Goal: Information Seeking & Learning: Learn about a topic

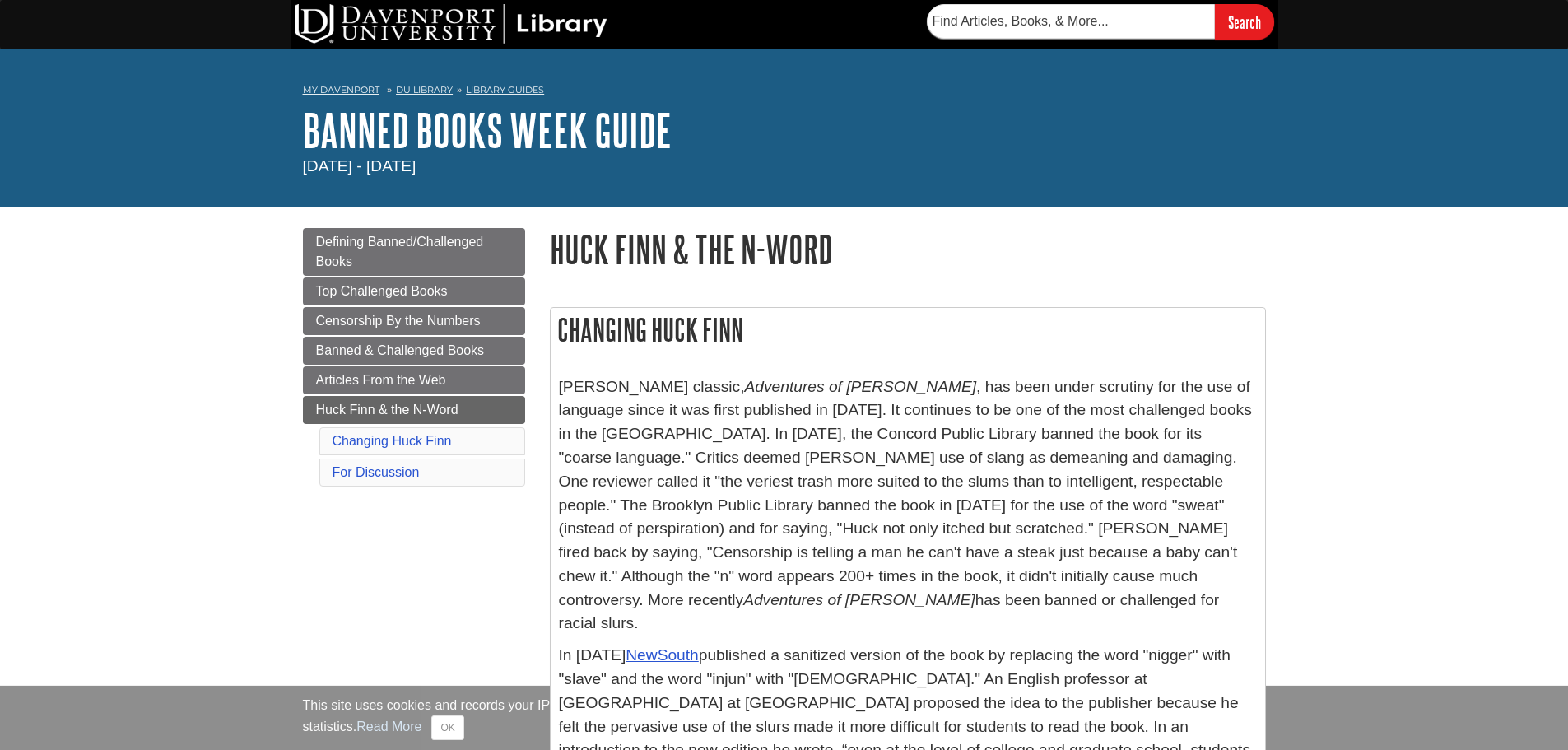
scroll to position [83, 0]
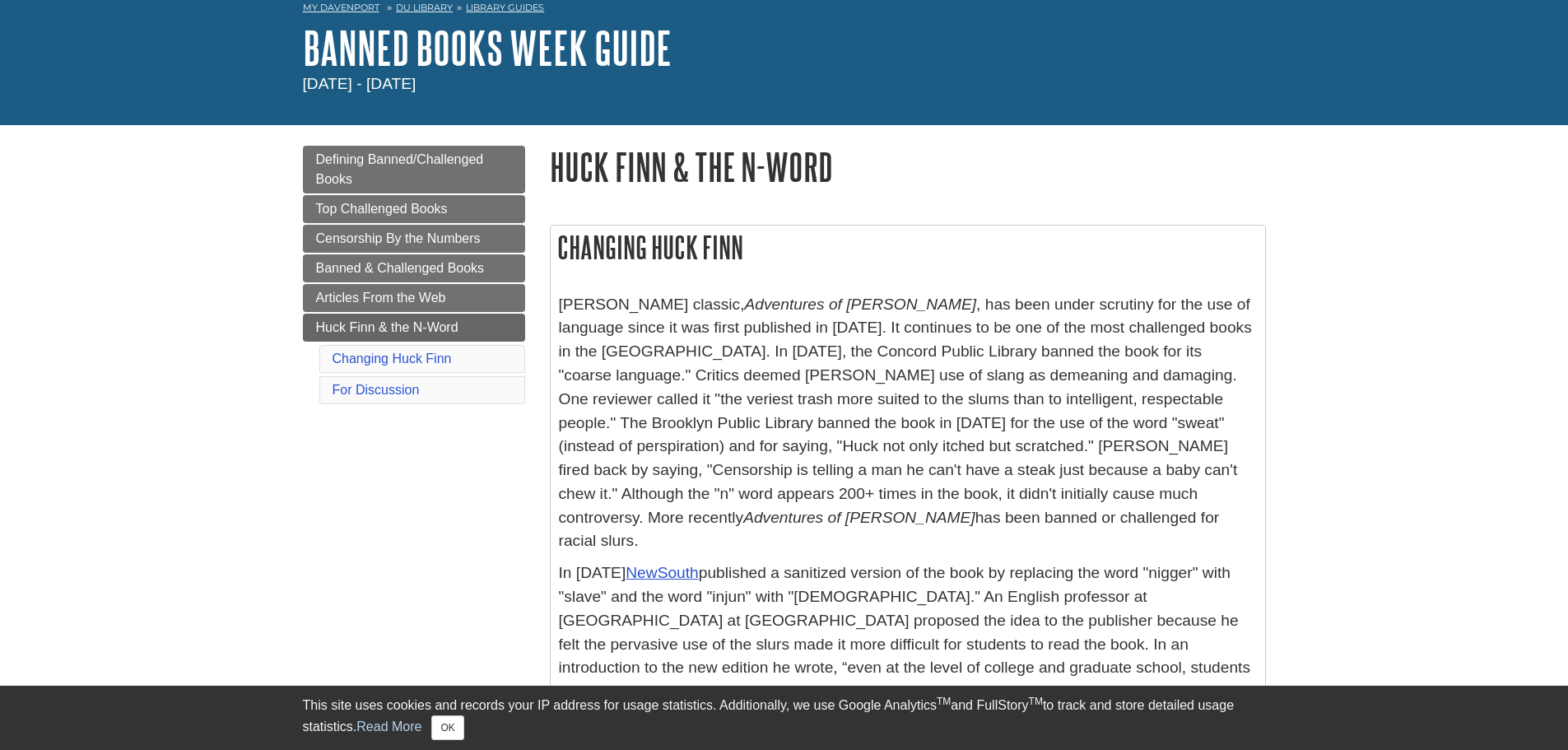
click at [1013, 307] on p "[PERSON_NAME] classic, Adventures of [PERSON_NAME] , has been under scrutiny fo…" at bounding box center [907, 423] width 698 height 261
click at [740, 325] on p "[PERSON_NAME] classic, Adventures of [PERSON_NAME] , has been under scrutiny fo…" at bounding box center [907, 423] width 698 height 261
click at [970, 330] on p "[PERSON_NAME] classic, Adventures of [PERSON_NAME] , has been under scrutiny fo…" at bounding box center [907, 423] width 698 height 261
click at [750, 352] on p "[PERSON_NAME] classic, Adventures of [PERSON_NAME] , has been under scrutiny fo…" at bounding box center [907, 423] width 698 height 261
click at [993, 346] on p "[PERSON_NAME] classic, Adventures of [PERSON_NAME] , has been under scrutiny fo…" at bounding box center [907, 423] width 698 height 261
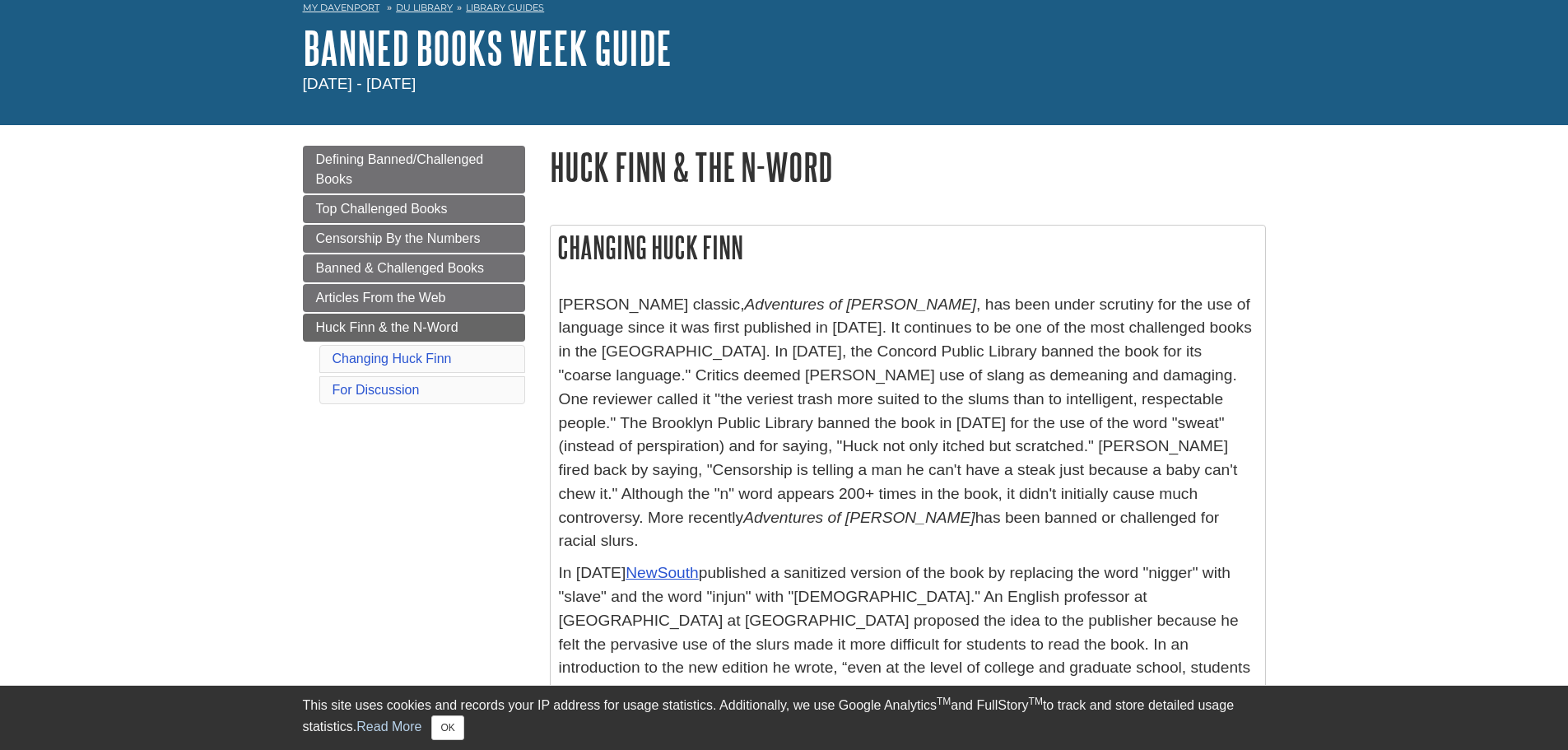
click at [768, 362] on p "[PERSON_NAME] classic, Adventures of [PERSON_NAME] , has been under scrutiny fo…" at bounding box center [907, 423] width 698 height 261
click at [878, 330] on p "[PERSON_NAME] classic, Adventures of [PERSON_NAME] , has been under scrutiny fo…" at bounding box center [907, 423] width 698 height 261
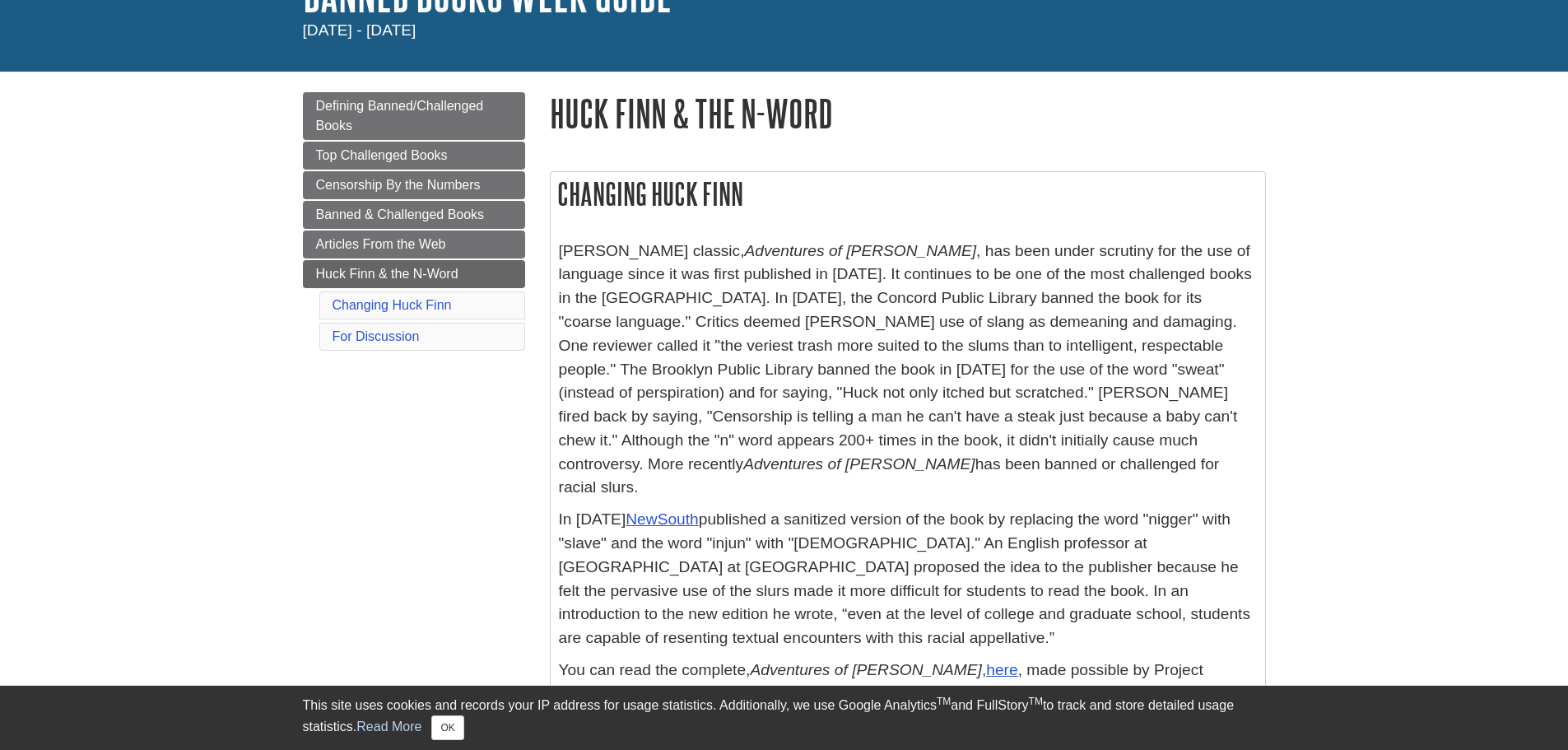
scroll to position [164, 0]
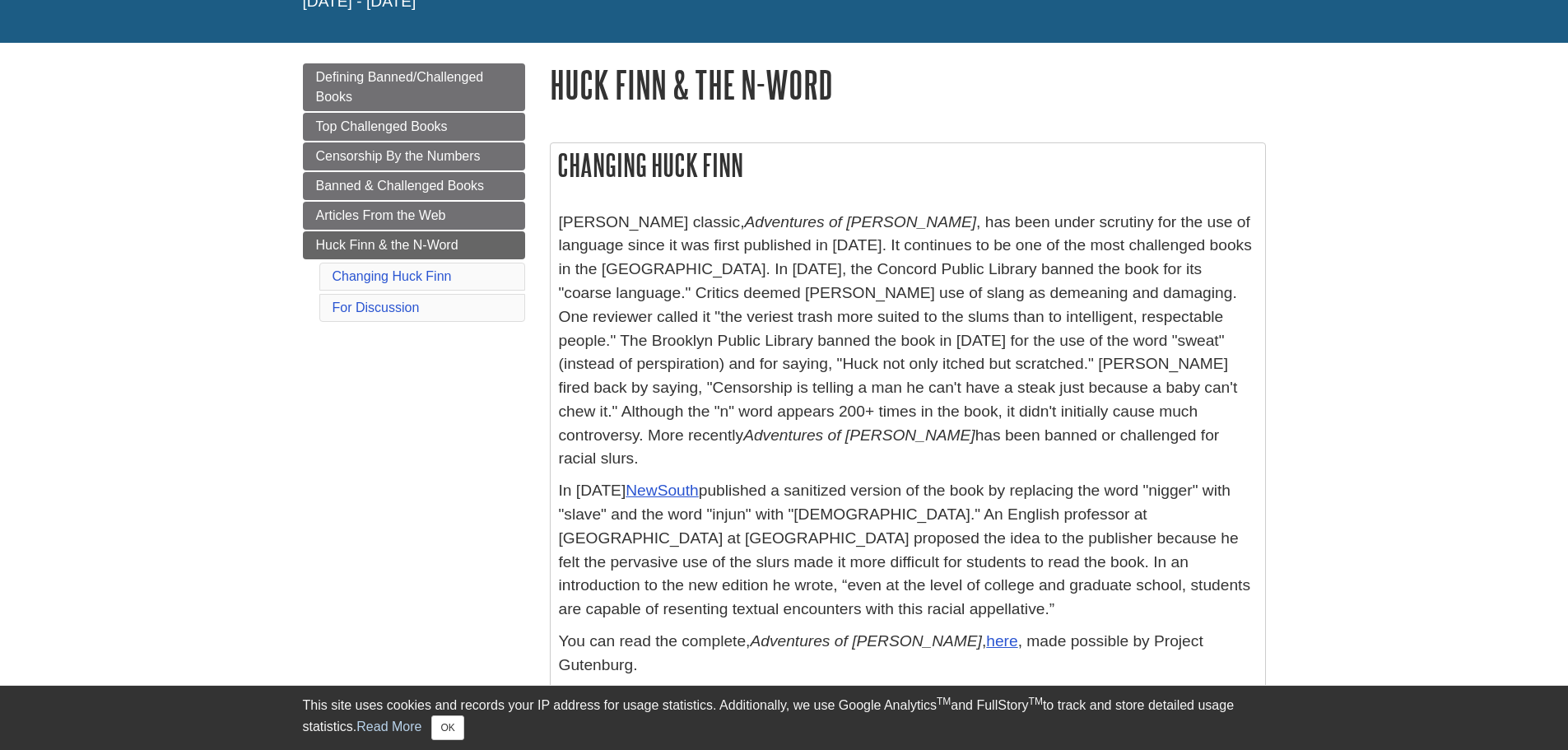
click at [767, 404] on p "[PERSON_NAME] classic, Adventures of [PERSON_NAME] , has been under scrutiny fo…" at bounding box center [907, 341] width 698 height 261
click at [1041, 405] on p "[PERSON_NAME] classic, Adventures of [PERSON_NAME] , has been under scrutiny fo…" at bounding box center [907, 341] width 698 height 261
click at [925, 408] on p "[PERSON_NAME] classic, Adventures of [PERSON_NAME] , has been under scrutiny fo…" at bounding box center [907, 341] width 698 height 261
click at [957, 382] on p "[PERSON_NAME] classic, Adventures of [PERSON_NAME] , has been under scrutiny fo…" at bounding box center [907, 341] width 698 height 261
click at [776, 393] on p "[PERSON_NAME] classic, Adventures of [PERSON_NAME] , has been under scrutiny fo…" at bounding box center [907, 341] width 698 height 261
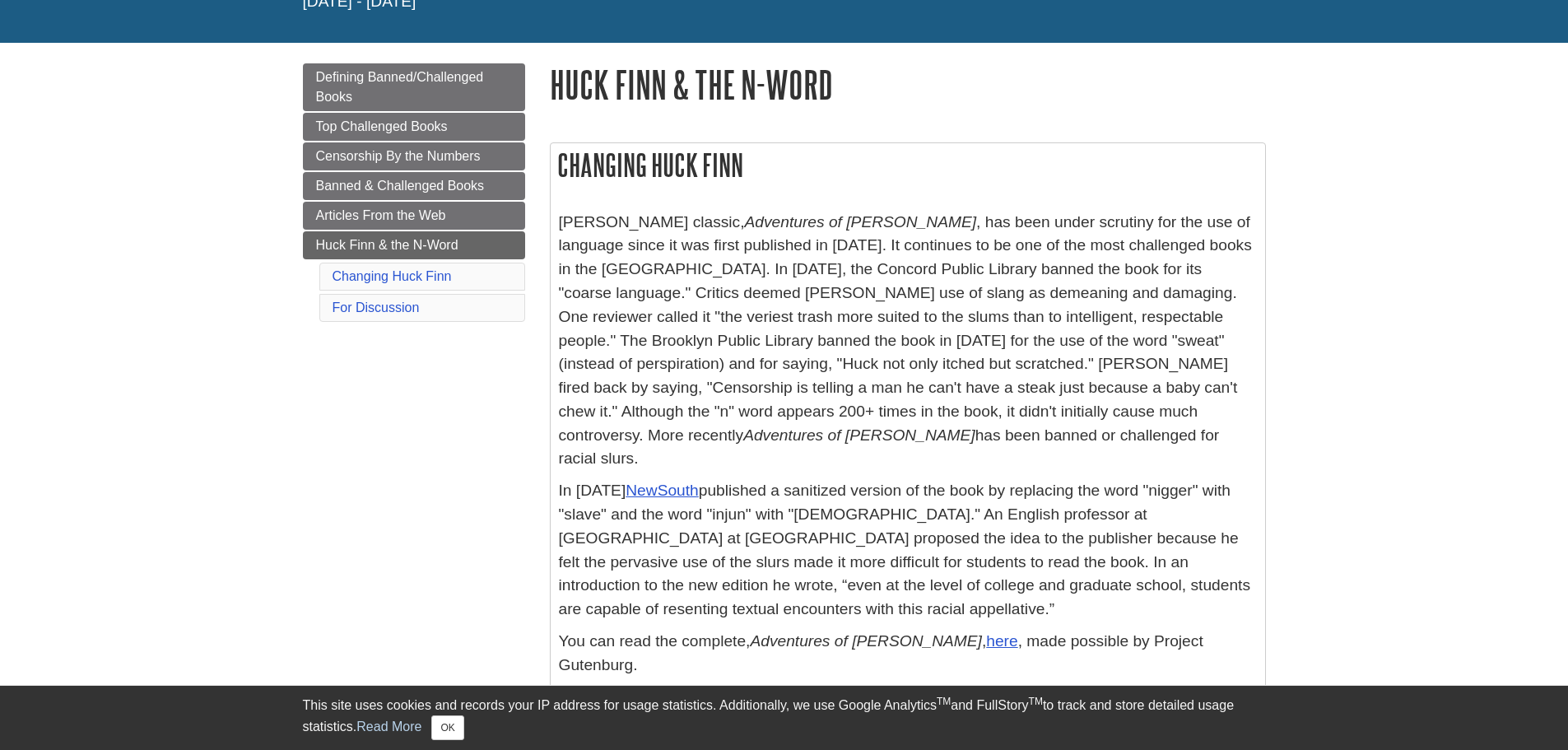
click at [954, 394] on p "[PERSON_NAME] classic, Adventures of [PERSON_NAME] , has been under scrutiny fo…" at bounding box center [907, 341] width 698 height 261
click at [956, 379] on p "[PERSON_NAME] classic, Adventures of [PERSON_NAME] , has been under scrutiny fo…" at bounding box center [907, 341] width 698 height 261
click at [656, 376] on p "[PERSON_NAME] classic, Adventures of [PERSON_NAME] , has been under scrutiny fo…" at bounding box center [907, 341] width 698 height 261
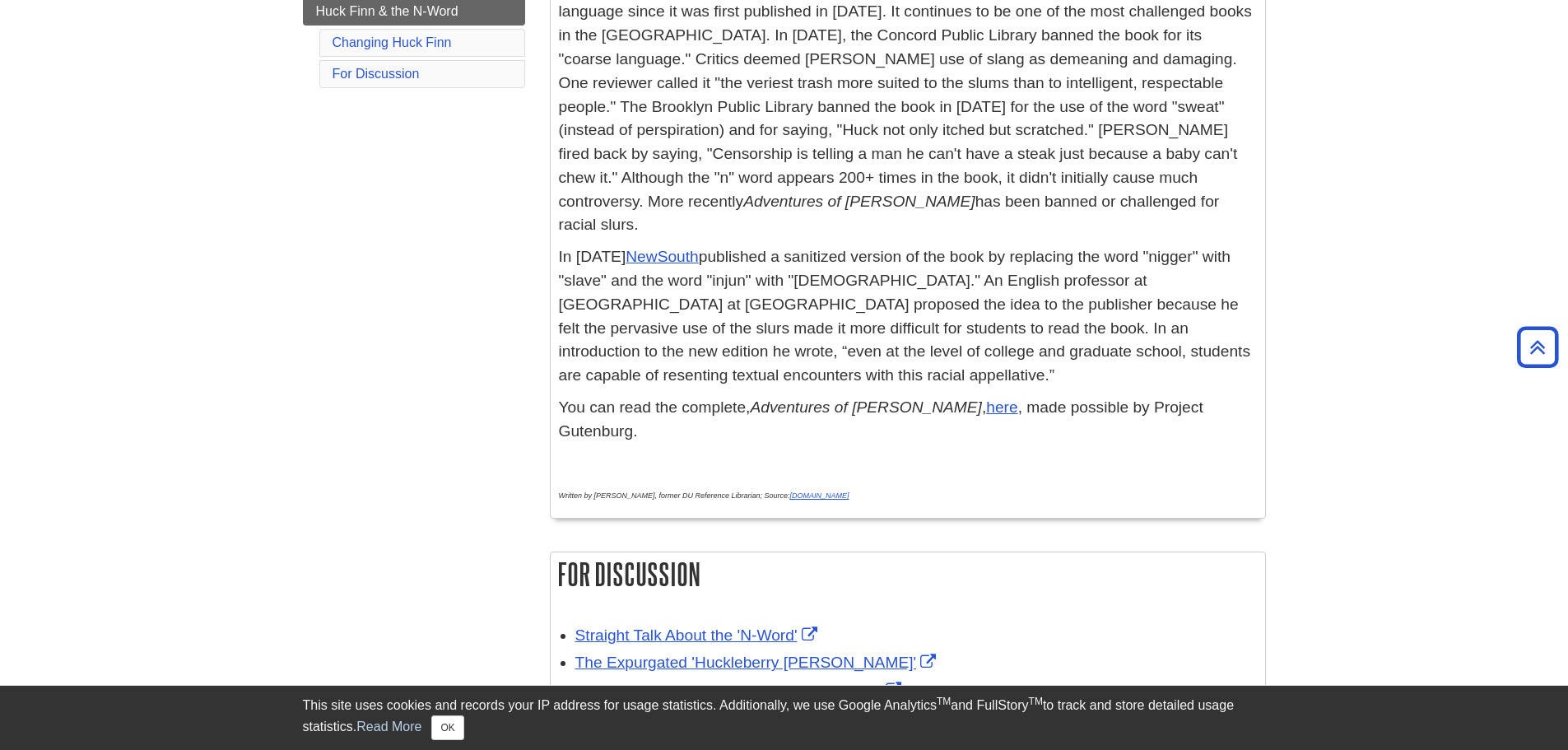
scroll to position [412, 0]
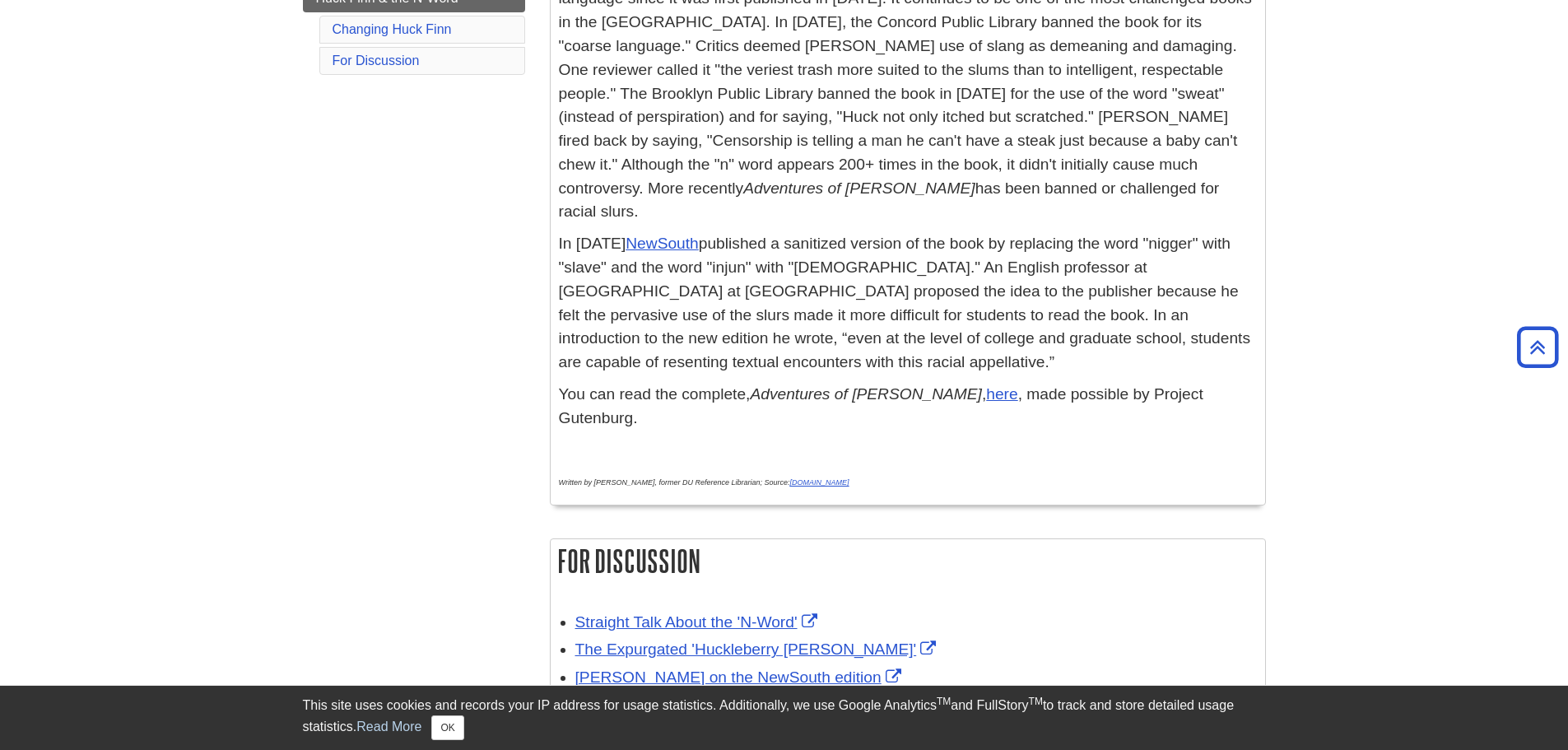
click at [1050, 136] on p "[PERSON_NAME] classic, Adventures of [PERSON_NAME] , has been under scrutiny fo…" at bounding box center [907, 94] width 698 height 261
click at [811, 169] on p "[PERSON_NAME] classic, Adventures of [PERSON_NAME] , has been under scrutiny fo…" at bounding box center [907, 94] width 698 height 261
click at [956, 152] on p "[PERSON_NAME] classic, Adventures of [PERSON_NAME] , has been under scrutiny fo…" at bounding box center [907, 94] width 698 height 261
click at [1020, 153] on p "[PERSON_NAME] classic, Adventures of [PERSON_NAME] , has been under scrutiny fo…" at bounding box center [907, 94] width 698 height 261
click at [798, 174] on p "[PERSON_NAME] classic, Adventures of [PERSON_NAME] , has been under scrutiny fo…" at bounding box center [907, 94] width 698 height 261
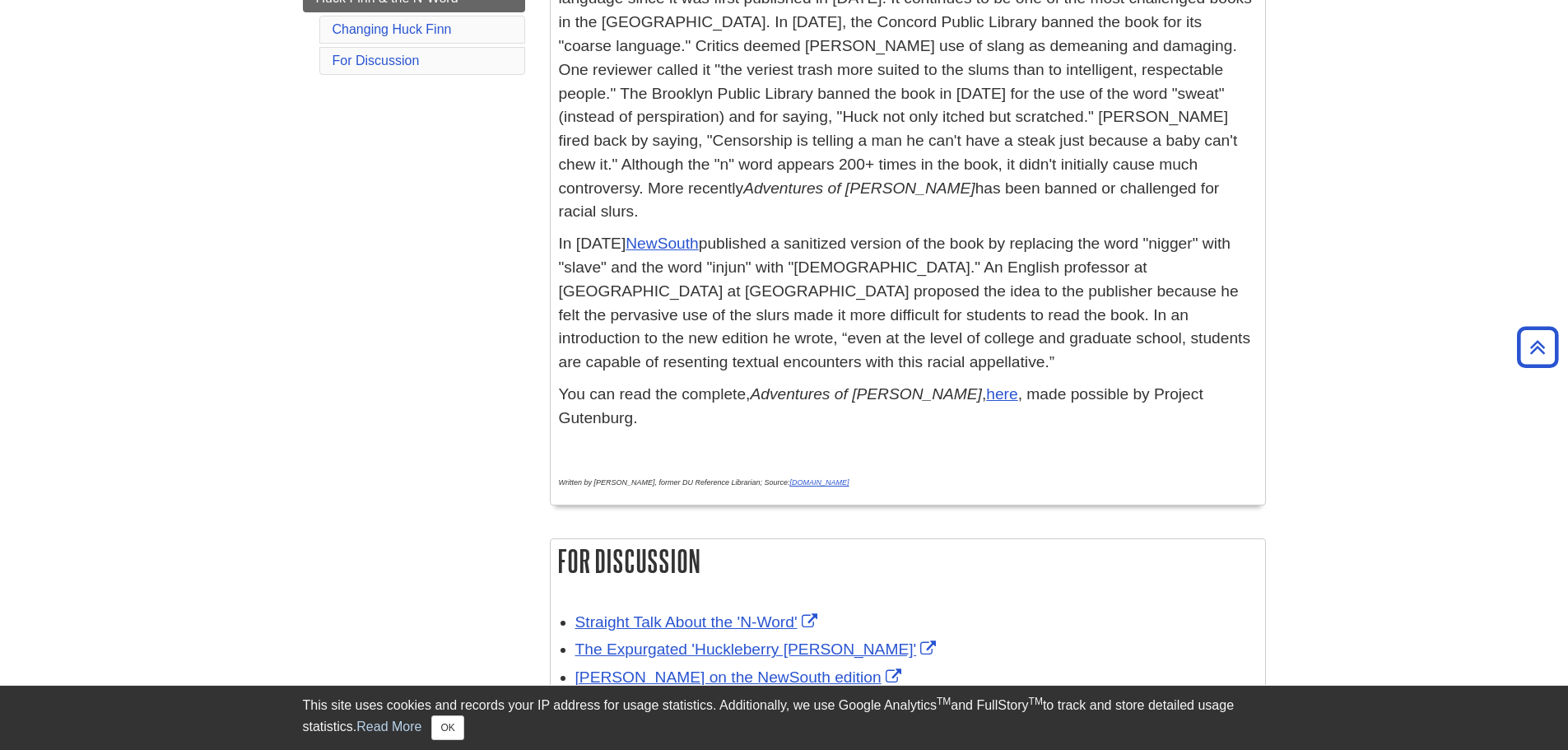
click at [761, 181] on p "[PERSON_NAME] classic, Adventures of [PERSON_NAME] , has been under scrutiny fo…" at bounding box center [907, 94] width 698 height 261
click at [869, 177] on p "[PERSON_NAME] classic, Adventures of [PERSON_NAME] , has been under scrutiny fo…" at bounding box center [907, 94] width 698 height 261
click at [874, 178] on p "[PERSON_NAME] classic, Adventures of [PERSON_NAME] , has been under scrutiny fo…" at bounding box center [907, 94] width 698 height 261
click at [807, 186] on p "[PERSON_NAME] classic, Adventures of [PERSON_NAME] , has been under scrutiny fo…" at bounding box center [907, 94] width 698 height 261
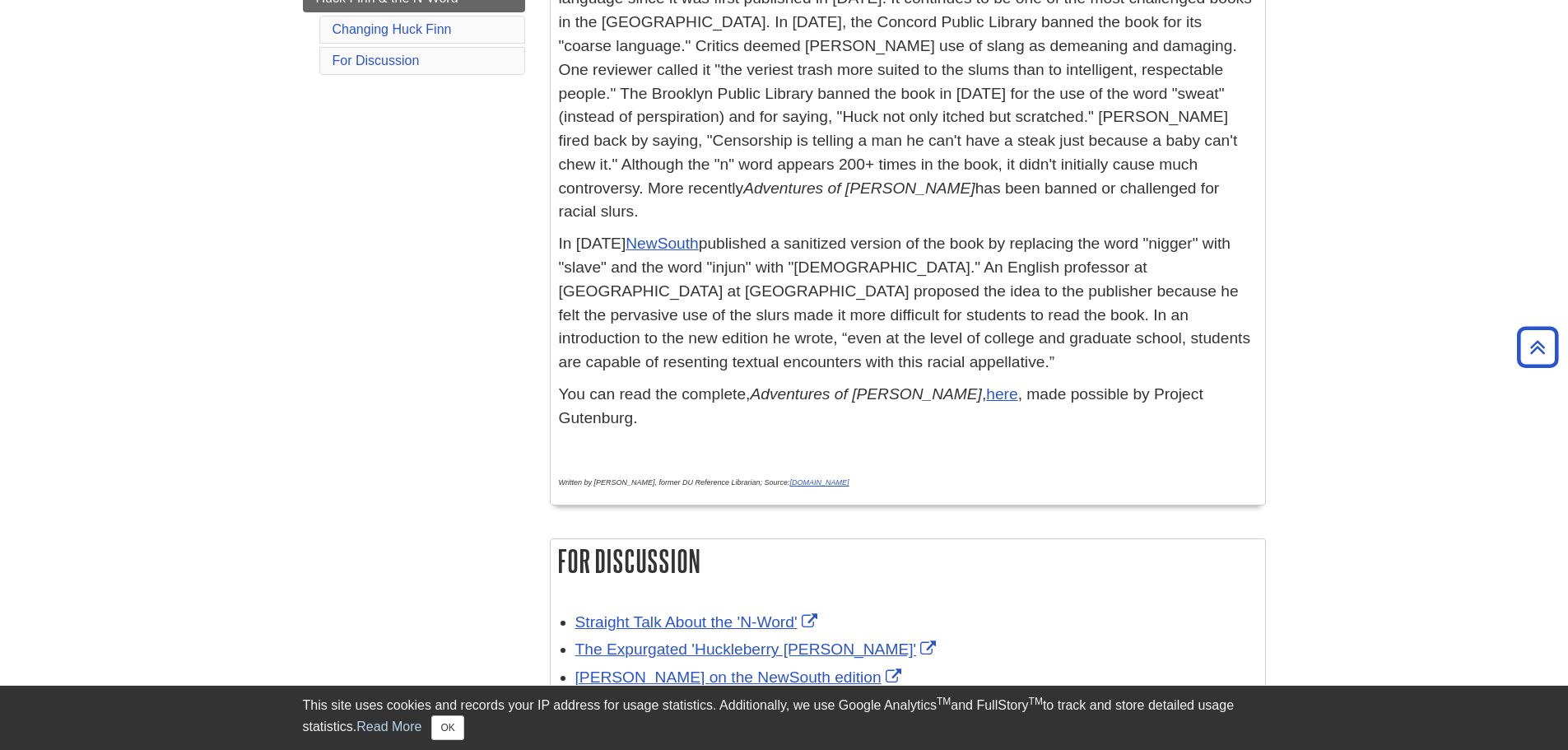
click at [750, 266] on p "In [DATE] [PERSON_NAME] published a sanitized version of the book by replacing …" at bounding box center [907, 303] width 698 height 143
click at [809, 232] on p "In [DATE] [PERSON_NAME] published a sanitized version of the book by replacing …" at bounding box center [907, 303] width 698 height 143
click at [756, 262] on p "In [DATE] [PERSON_NAME] published a sanitized version of the book by replacing …" at bounding box center [907, 303] width 698 height 143
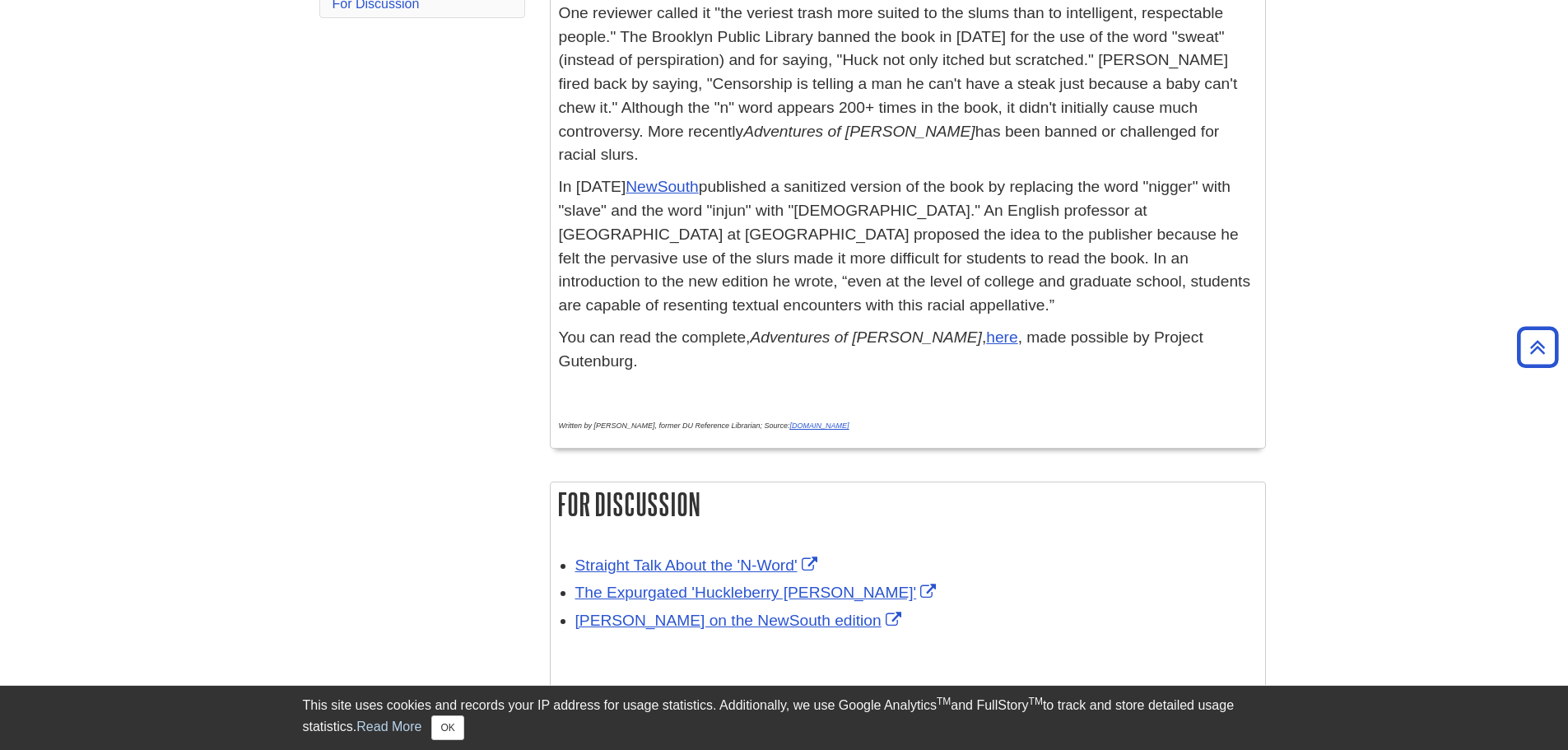
scroll to position [494, 0]
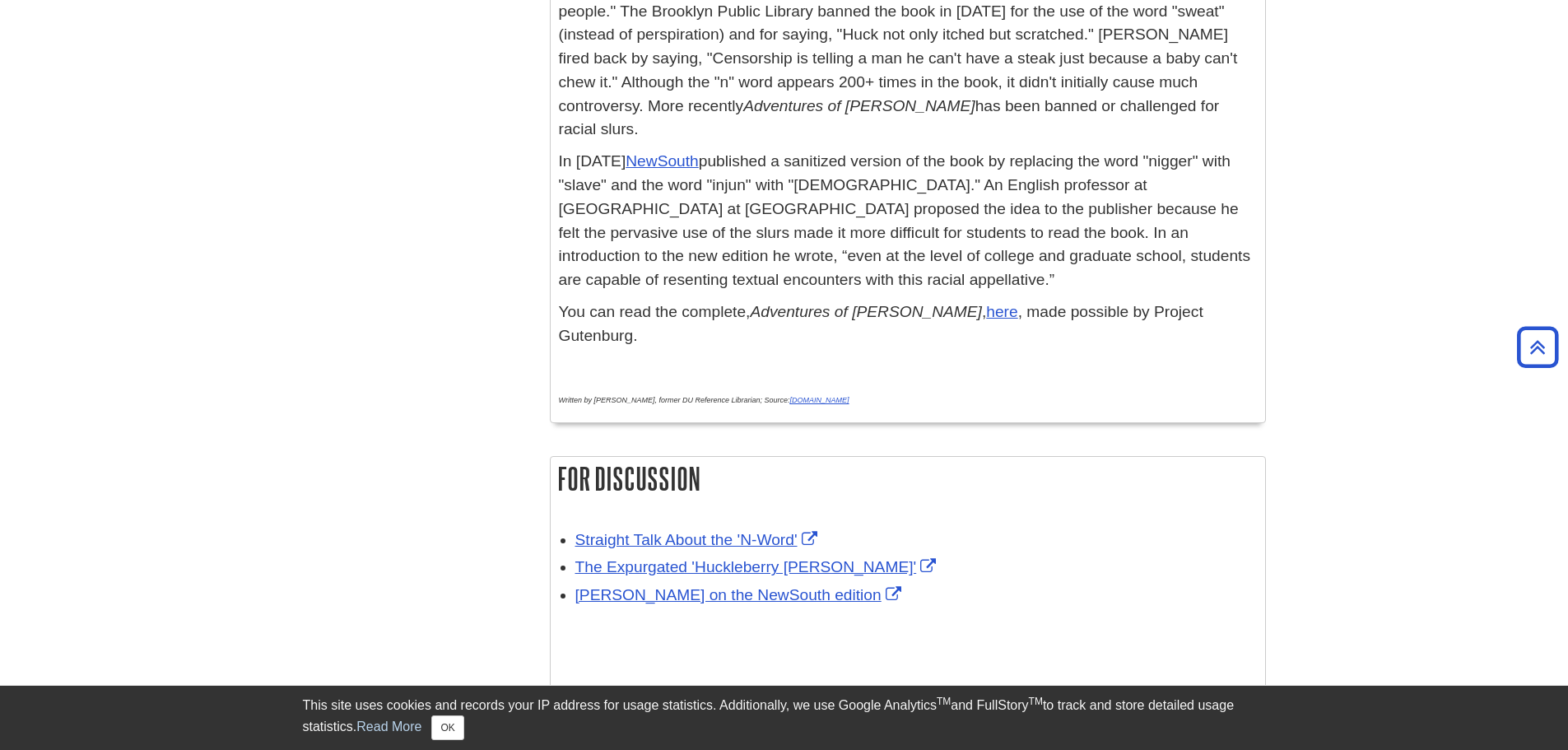
click at [935, 156] on p "In [DATE] [PERSON_NAME] published a sanitized version of the book by replacing …" at bounding box center [907, 221] width 698 height 143
click at [776, 180] on p "In [DATE] [PERSON_NAME] published a sanitized version of the book by replacing …" at bounding box center [907, 221] width 698 height 143
click at [740, 192] on p "In [DATE] [PERSON_NAME] published a sanitized version of the book by replacing …" at bounding box center [907, 221] width 698 height 143
click at [849, 191] on p "In [DATE] [PERSON_NAME] published a sanitized version of the book by replacing …" at bounding box center [907, 221] width 698 height 143
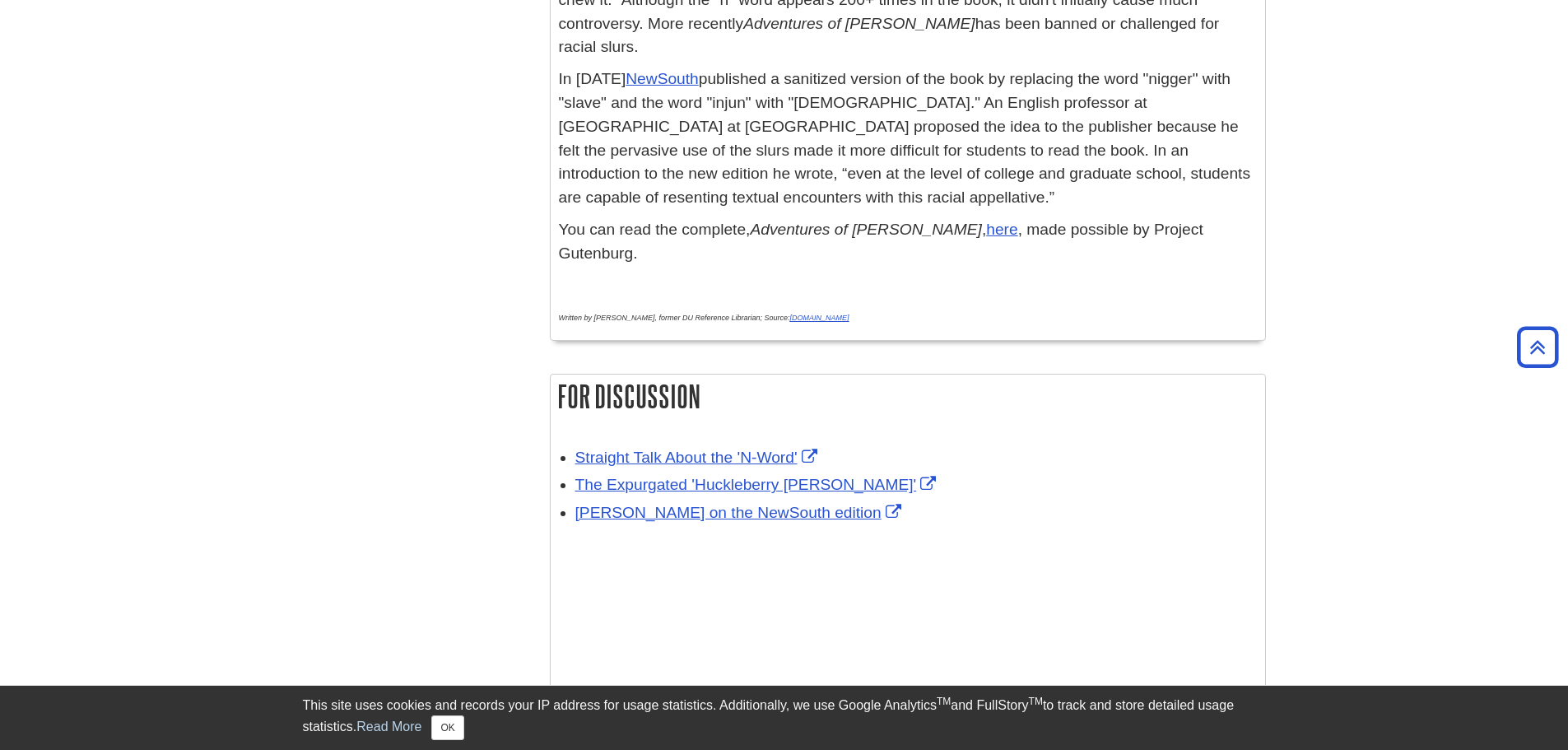
click at [832, 136] on p "In [DATE] [PERSON_NAME] published a sanitized version of the book by replacing …" at bounding box center [907, 139] width 698 height 143
click at [693, 218] on p "You can read the complete, Adventures of [PERSON_NAME] , here , made possible b…" at bounding box center [907, 242] width 698 height 48
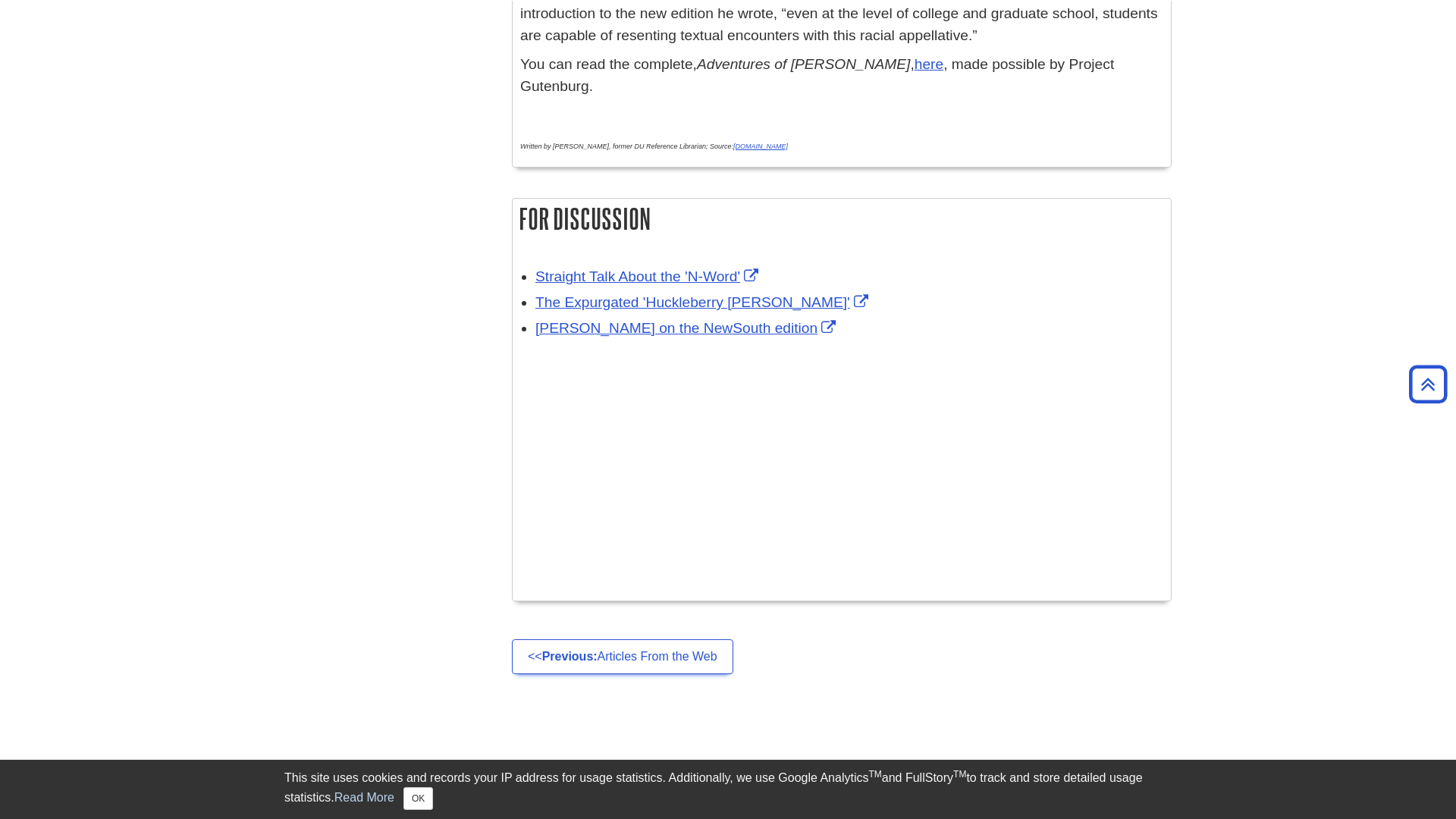
scroll to position [680, 0]
